Goal: Find specific page/section: Find specific page/section

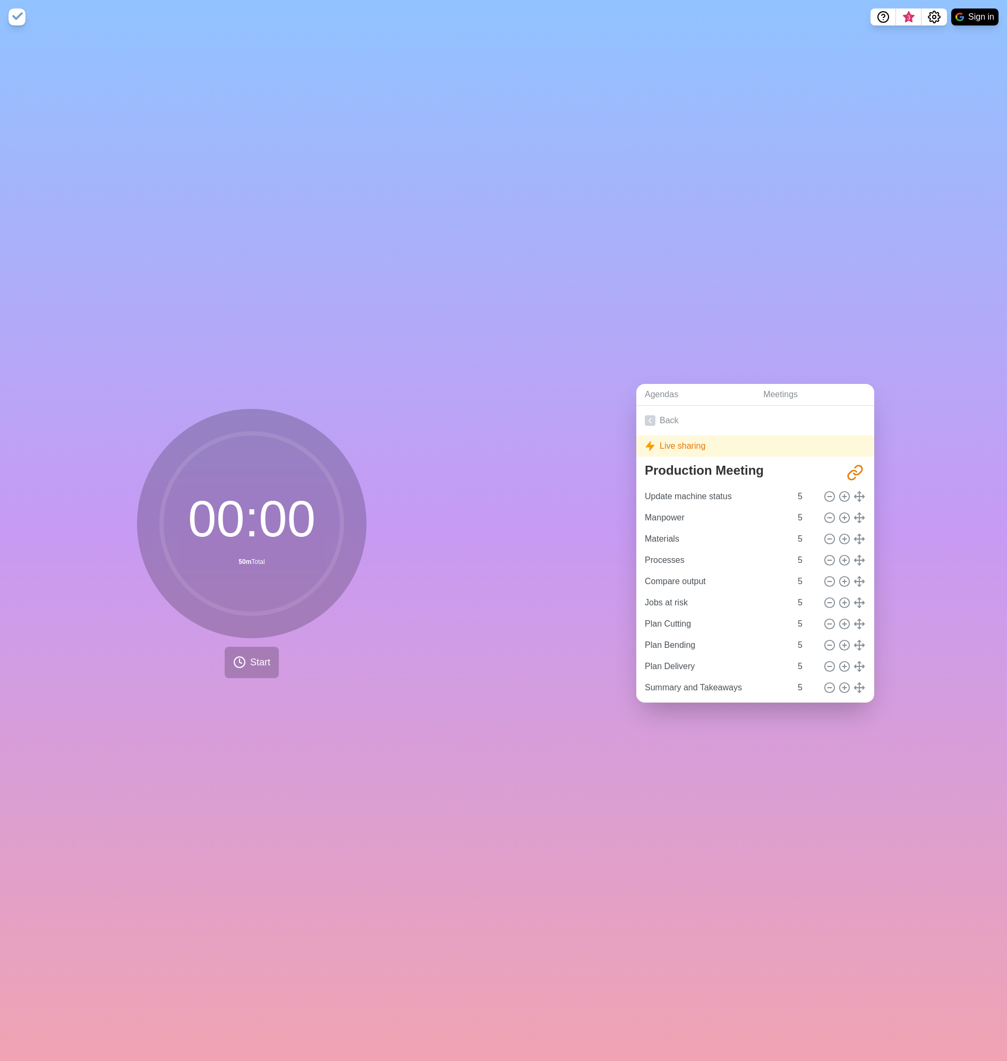
click at [668, 441] on div "Live sharing" at bounding box center [755, 445] width 238 height 21
click at [659, 396] on link "Agendas" at bounding box center [695, 395] width 118 height 22
click at [766, 397] on link "Meetings" at bounding box center [813, 395] width 119 height 22
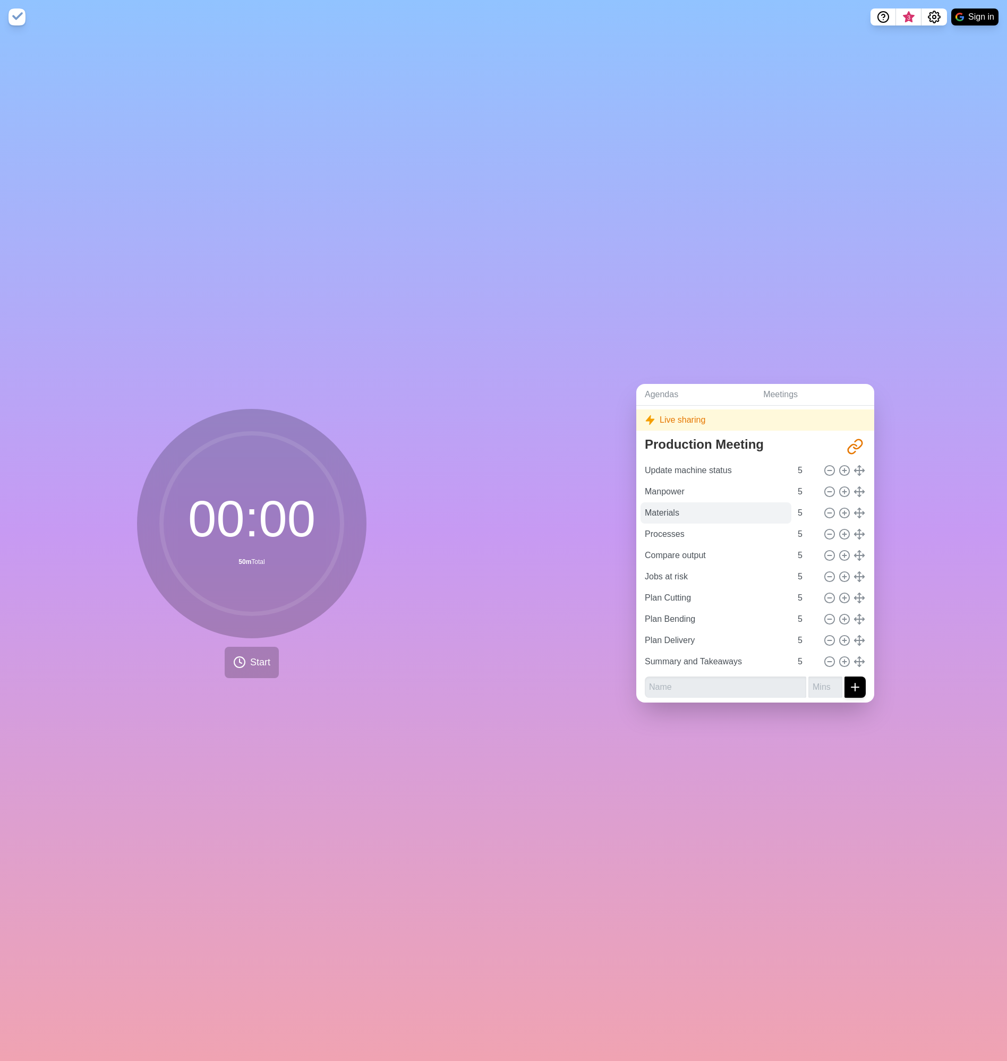
scroll to position [37, 0]
click at [750, 257] on div "Agendas Meetings Back Live sharing Production Meeting [URL][DOMAIN_NAME] Update…" at bounding box center [754, 547] width 503 height 1027
